Goal: Information Seeking & Learning: Learn about a topic

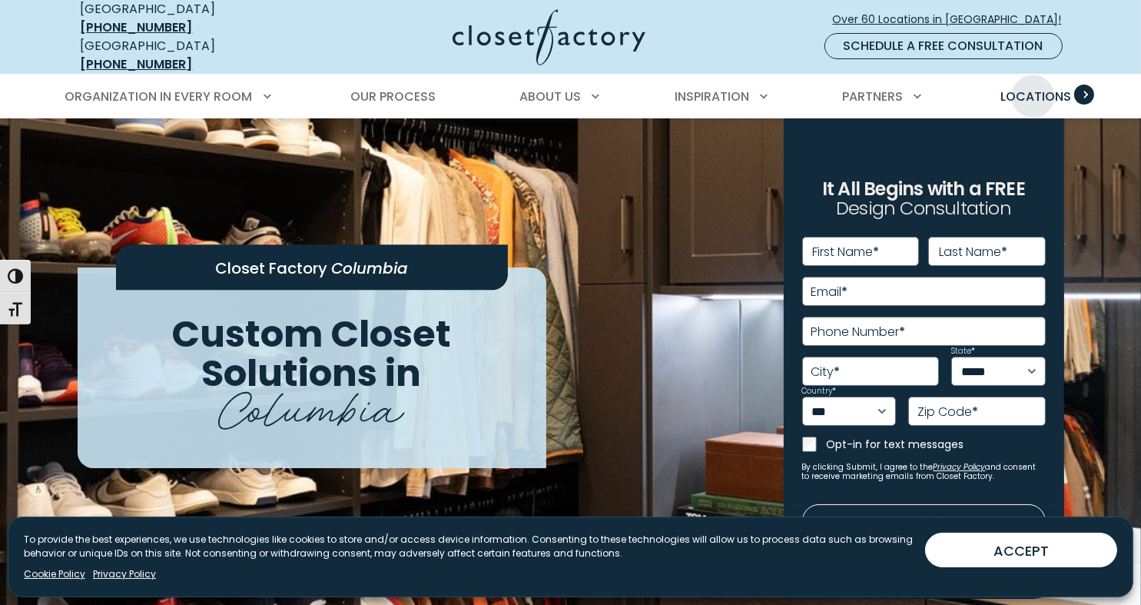
click at [1032, 88] on span "Locations" at bounding box center [1035, 97] width 71 height 18
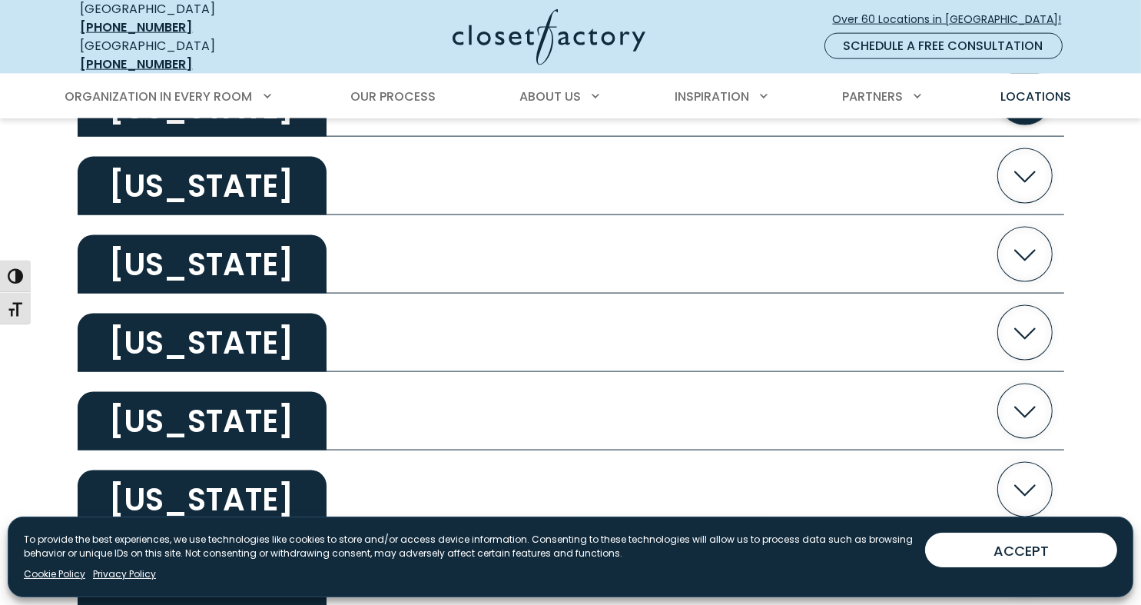
scroll to position [2688, 0]
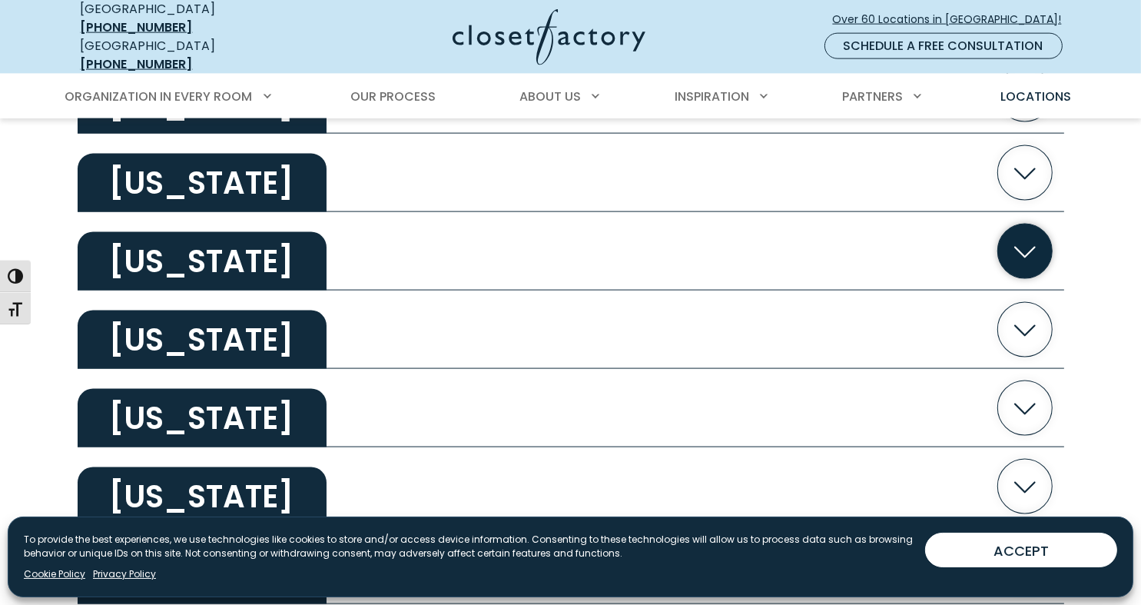
click at [201, 255] on h2 "South Carolina" at bounding box center [202, 261] width 249 height 58
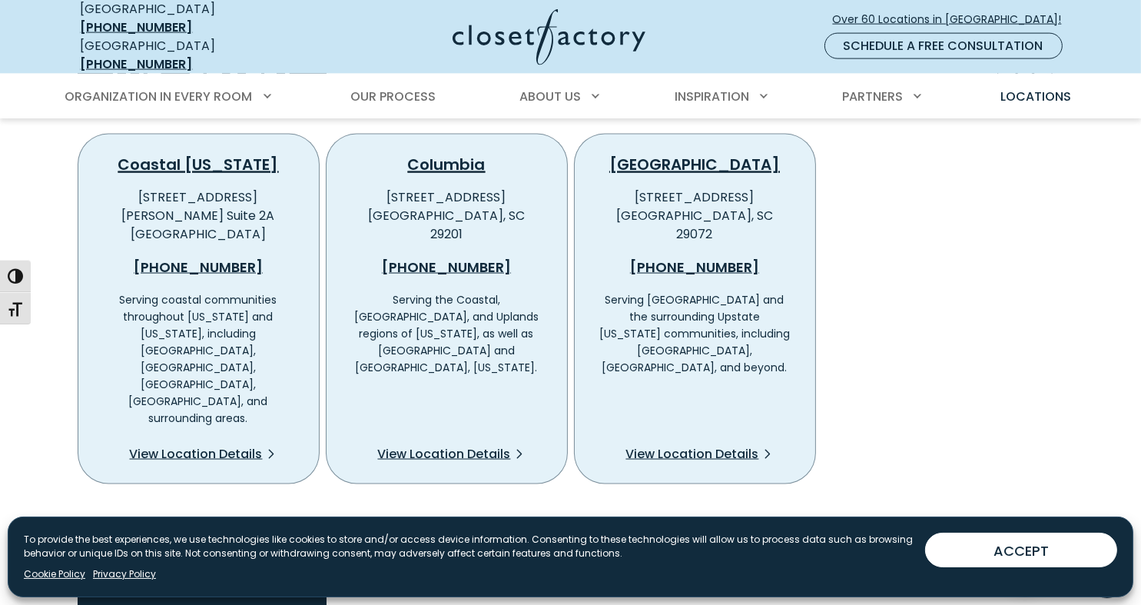
scroll to position [2842, 0]
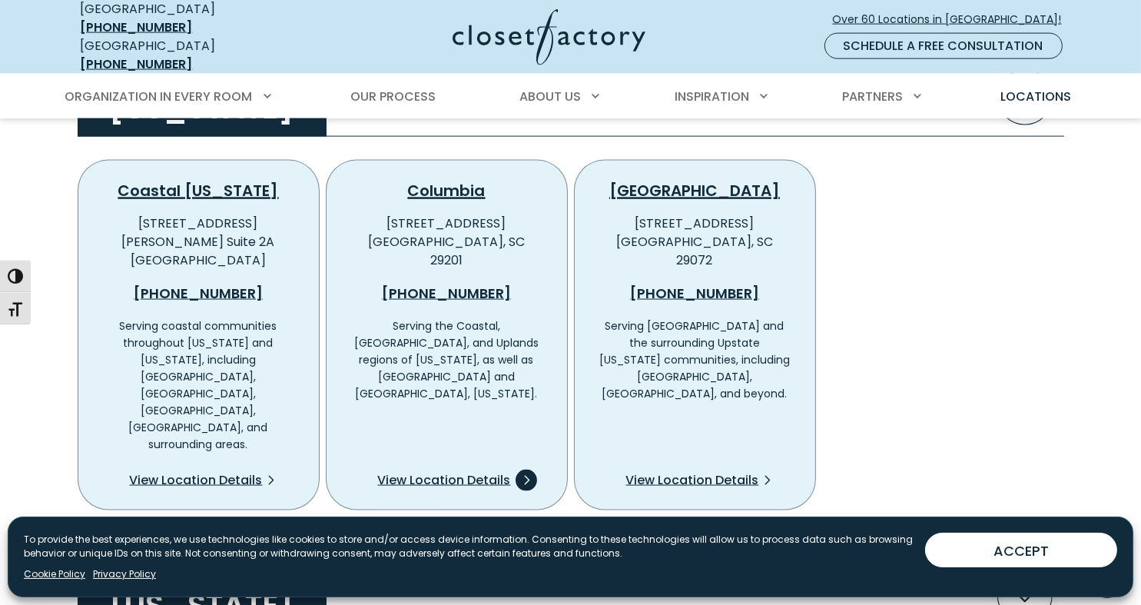
drag, startPoint x: 439, startPoint y: 422, endPoint x: 429, endPoint y: 418, distance: 11.0
click at [439, 471] on span "View Location Details" at bounding box center [444, 480] width 133 height 18
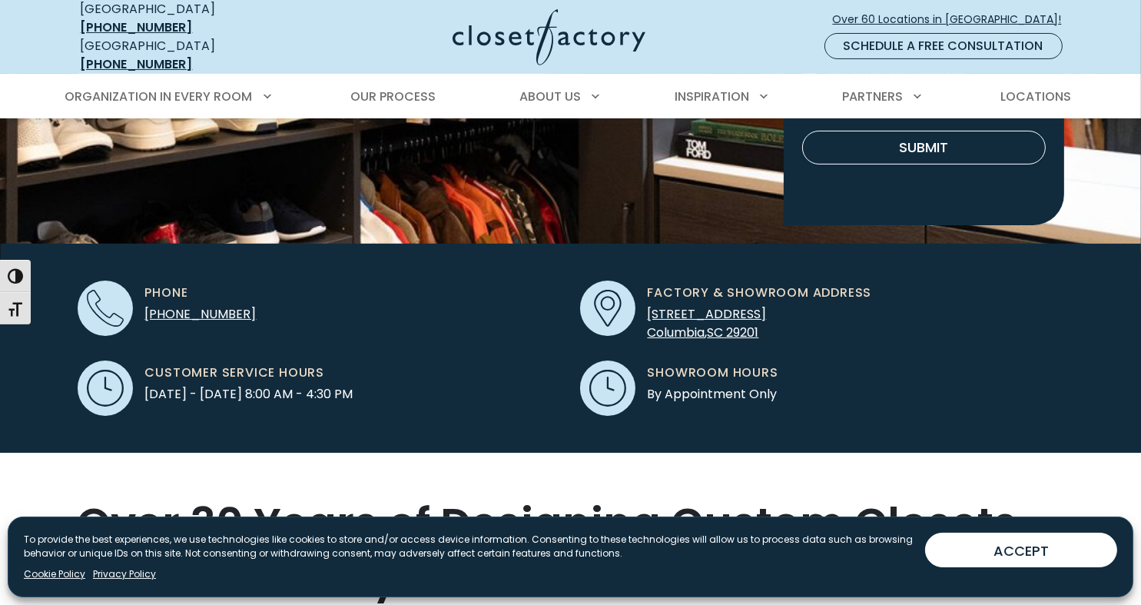
scroll to position [461, 0]
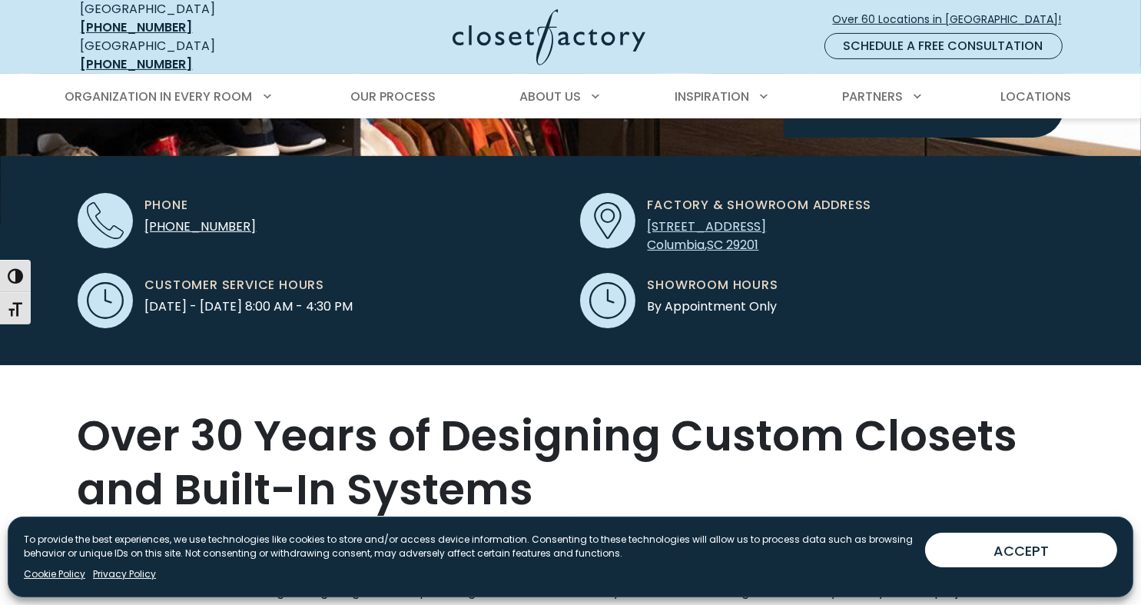
click at [683, 236] on span "Columbia" at bounding box center [677, 245] width 58 height 18
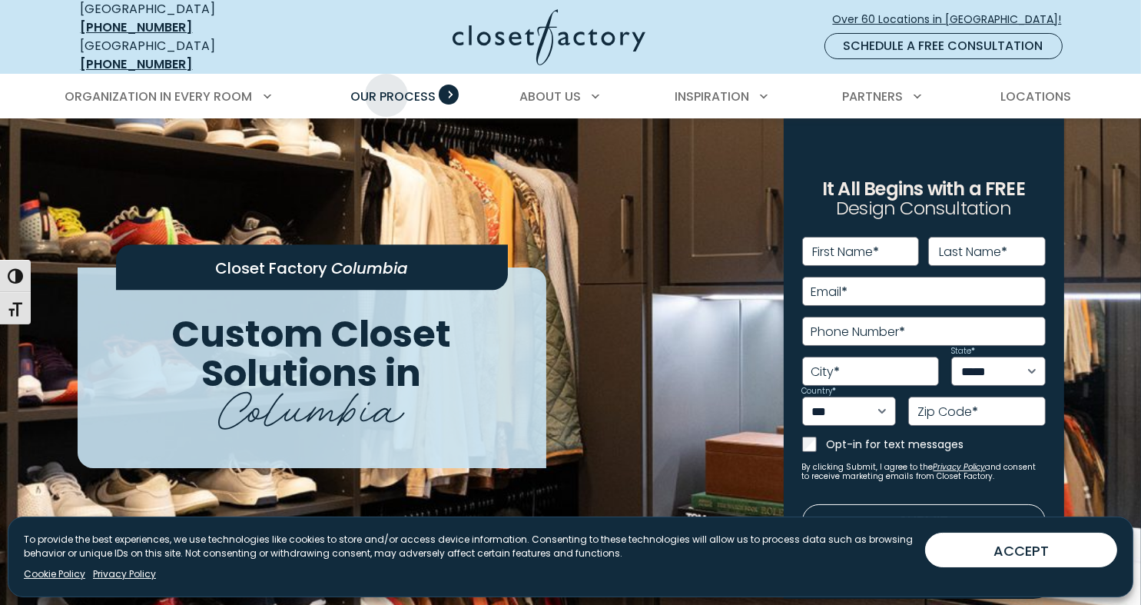
click at [386, 88] on span "Our Process" at bounding box center [392, 97] width 85 height 18
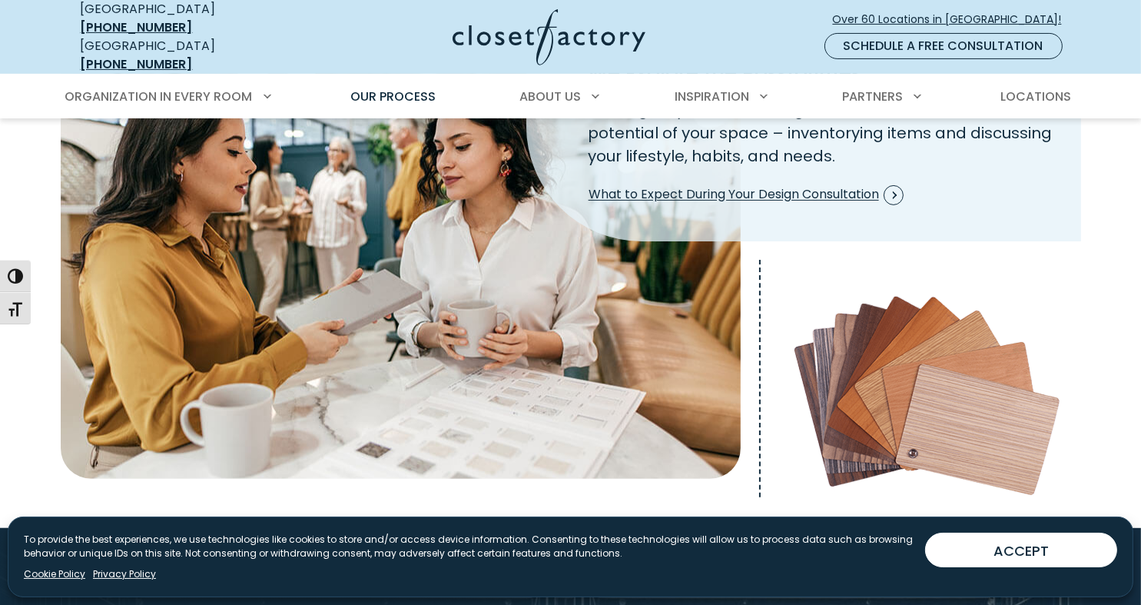
scroll to position [538, 0]
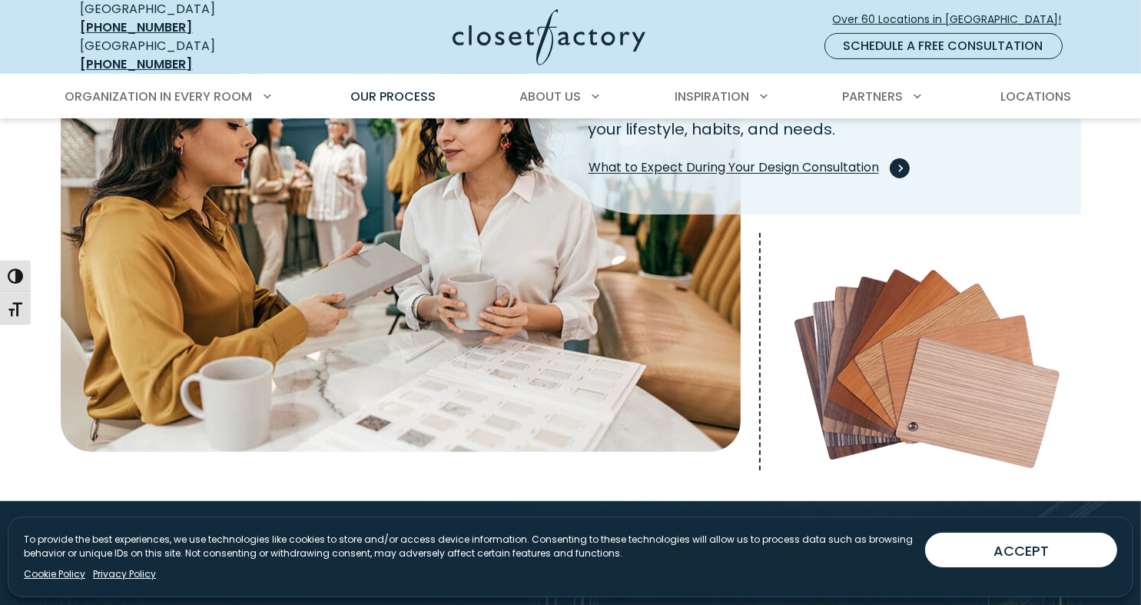
click at [681, 158] on span "What to Expect During Your Design Consultation" at bounding box center [745, 168] width 315 height 20
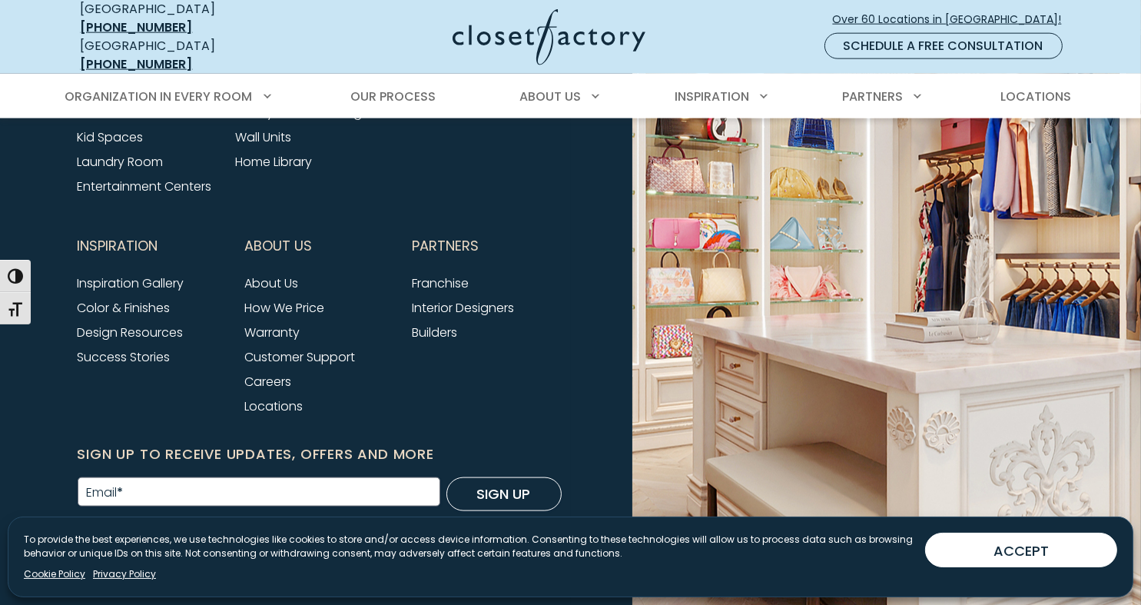
scroll to position [2535, 0]
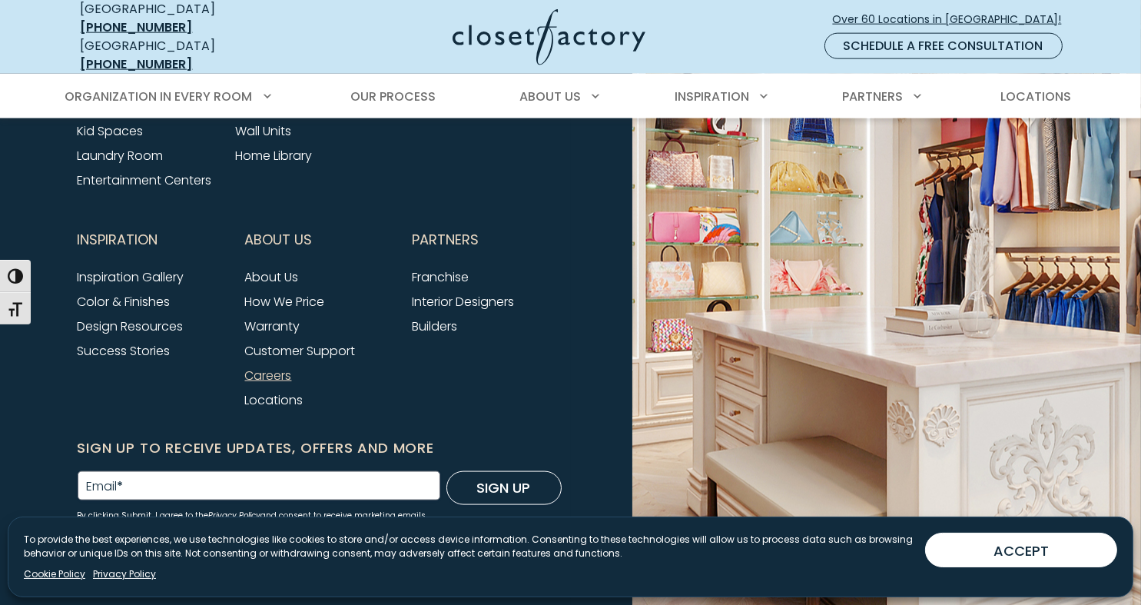
click at [260, 366] on link "Careers" at bounding box center [268, 375] width 47 height 18
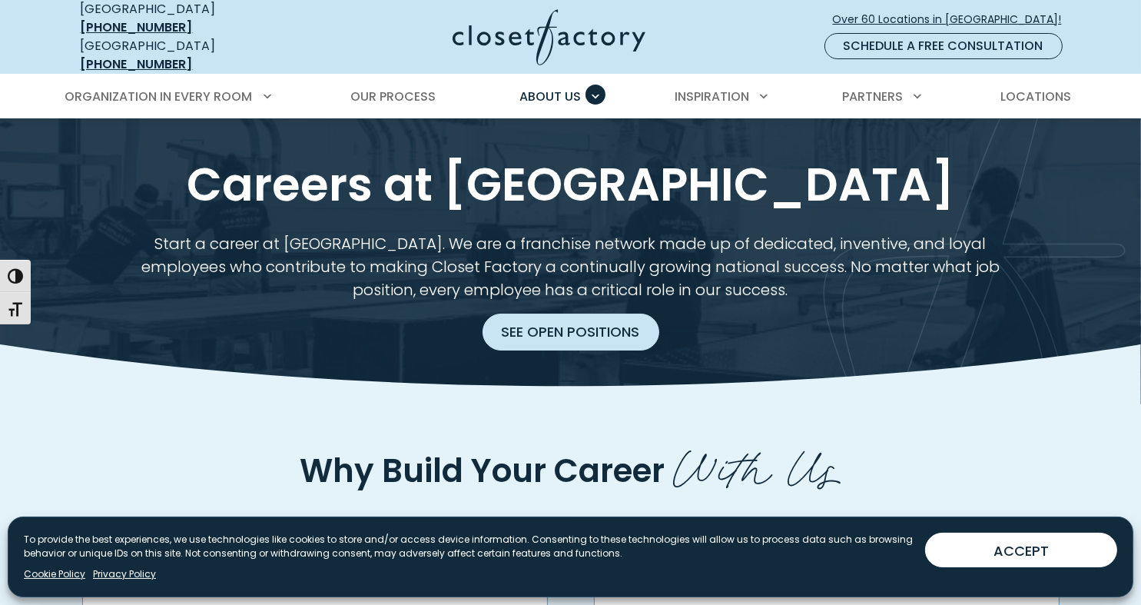
click at [538, 326] on link "See Open Positions" at bounding box center [570, 331] width 177 height 37
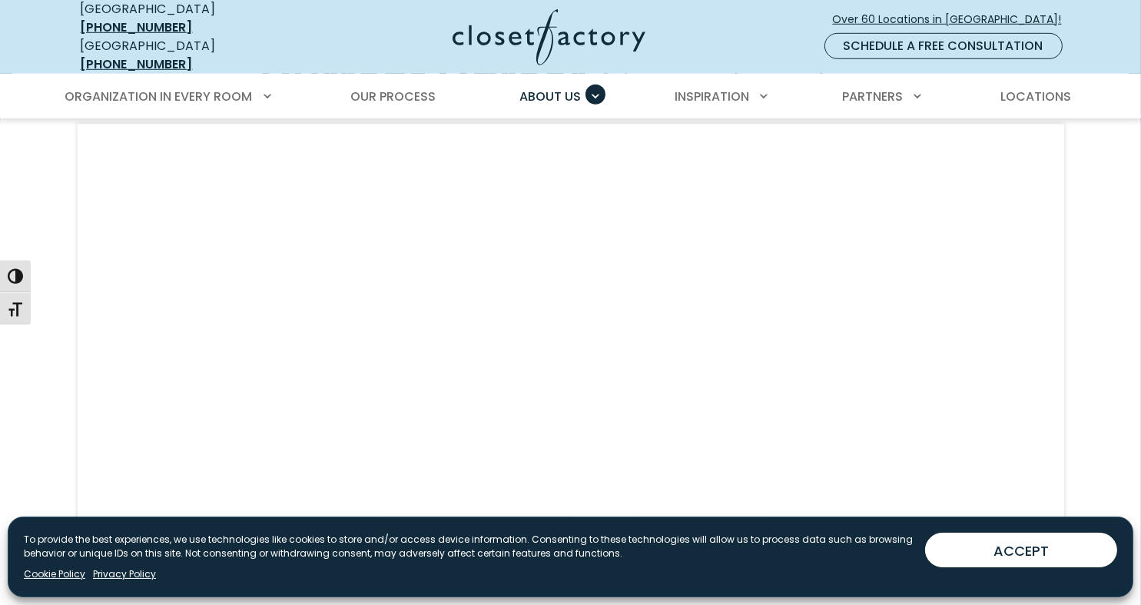
scroll to position [1446, 0]
